Goal: Information Seeking & Learning: Understand process/instructions

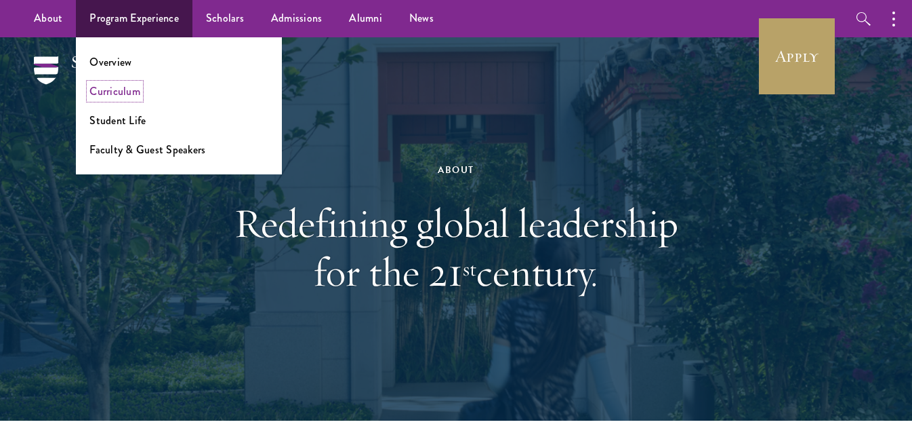
click at [135, 88] on link "Curriculum" at bounding box center [114, 91] width 51 height 16
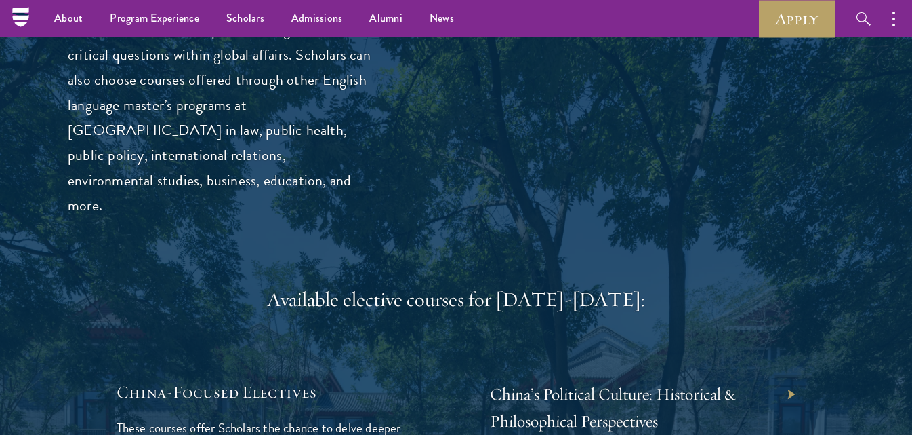
scroll to position [3719, 0]
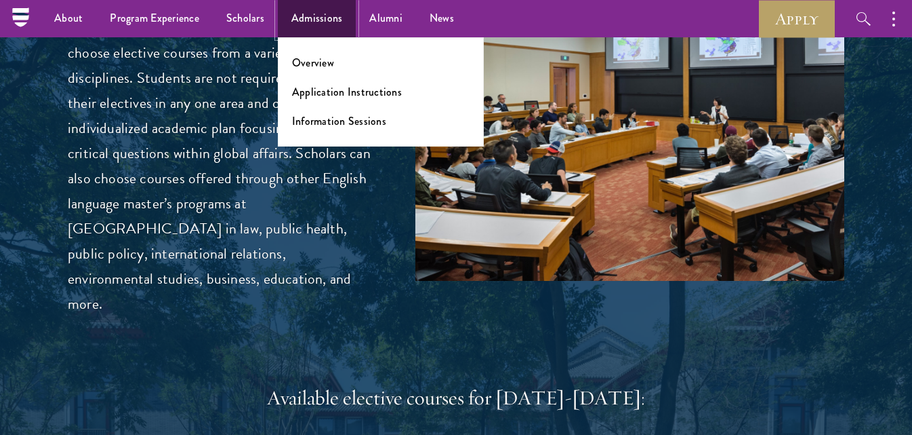
click at [331, 22] on link "Admissions" at bounding box center [317, 18] width 79 height 37
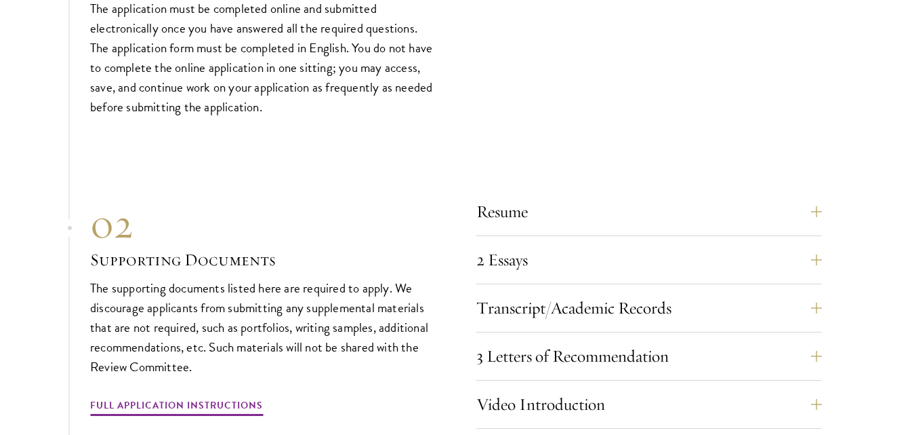
scroll to position [4620, 0]
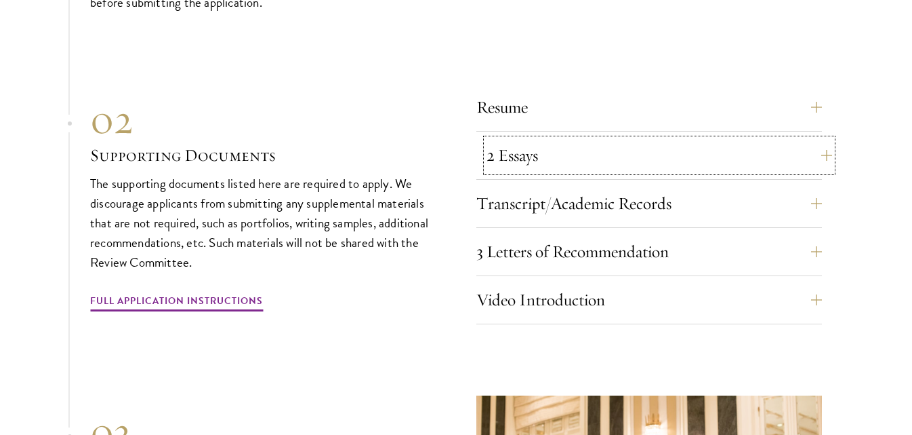
click at [519, 142] on button "2 Essays" at bounding box center [660, 155] width 346 height 33
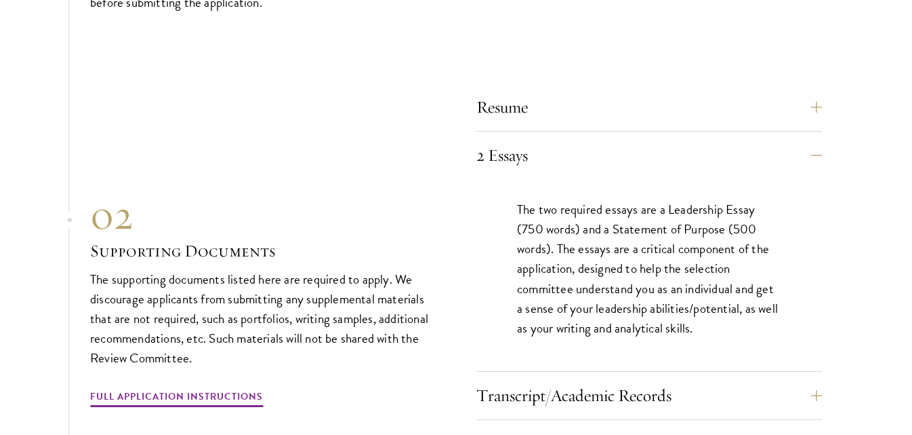
click at [553, 125] on div "Resume A current version of your resume or CV (maximum 2 pages). 2 Essays The t…" at bounding box center [650, 303] width 346 height 425
click at [553, 130] on div "Resume A current version of your resume or CV (maximum 2 pages). 2 Essays The t…" at bounding box center [650, 303] width 346 height 425
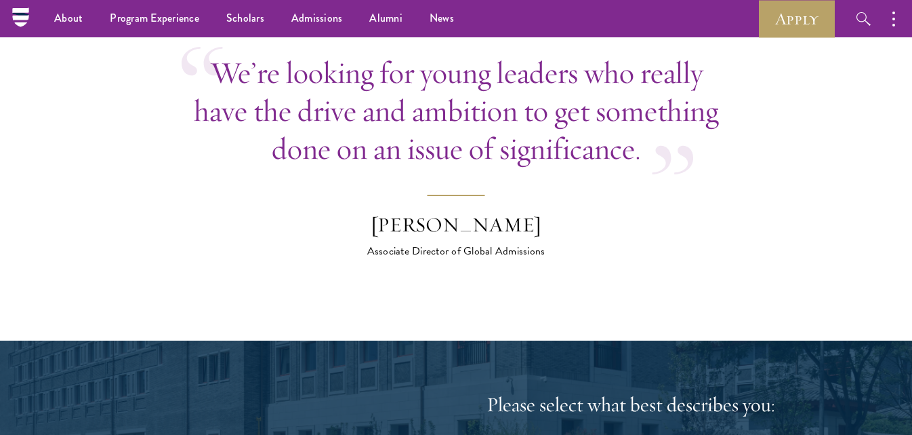
scroll to position [5548, 0]
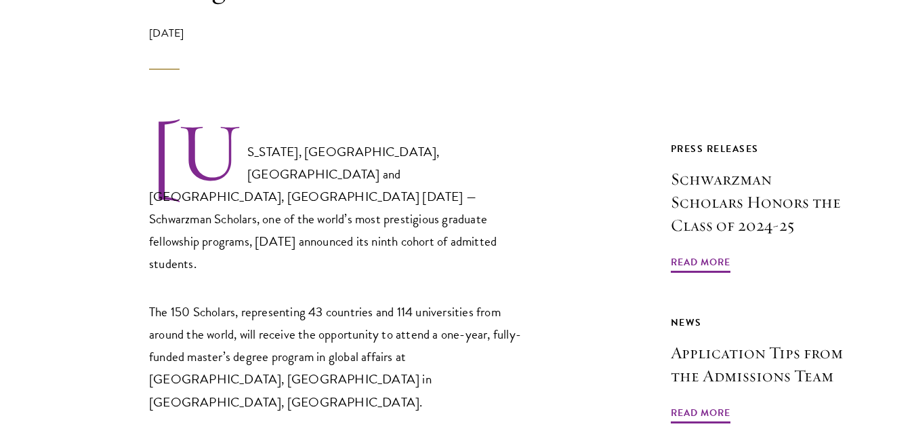
scroll to position [736, 0]
